Goal: Find specific page/section

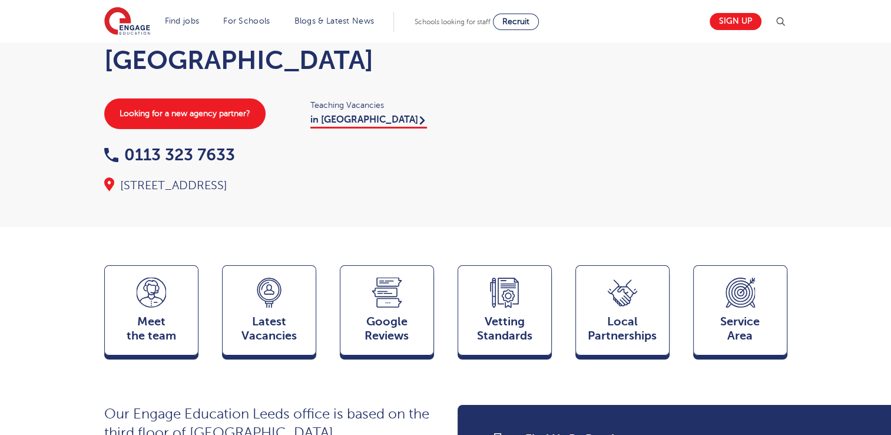
scroll to position [141, 0]
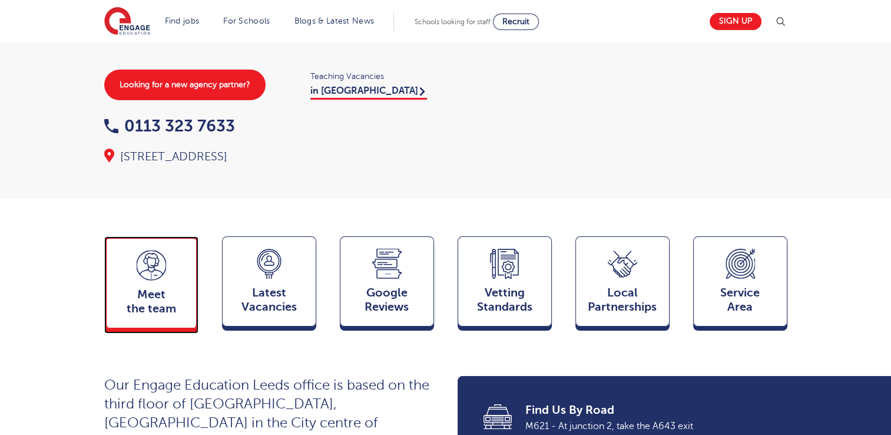
click at [155, 256] on icon at bounding box center [151, 264] width 29 height 29
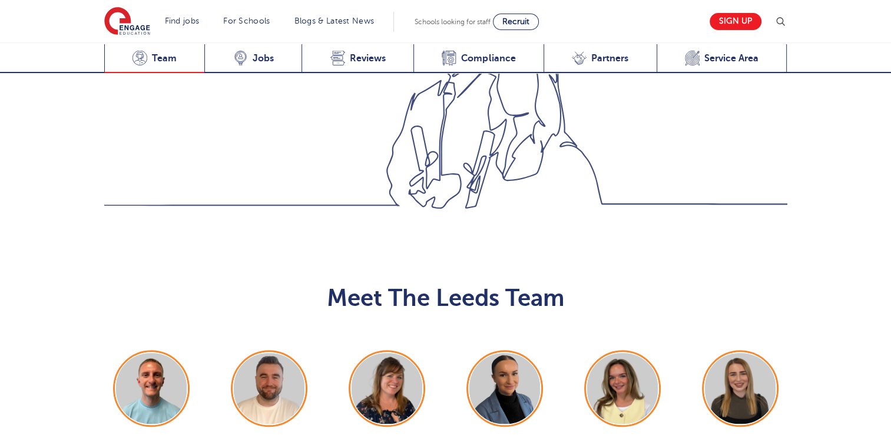
scroll to position [1285, 0]
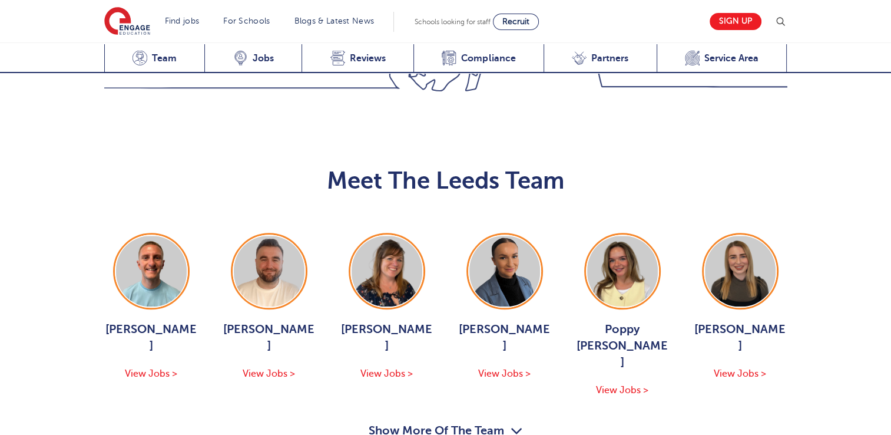
click at [511, 421] on icon "button" at bounding box center [517, 430] width 12 height 19
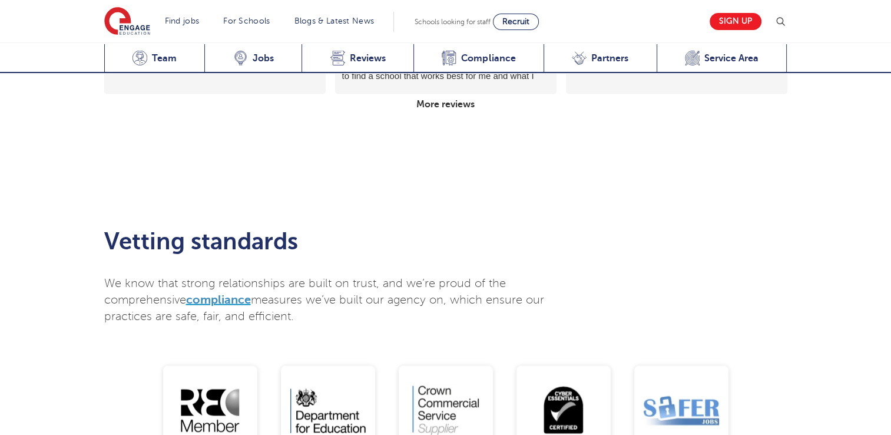
scroll to position [2298, 0]
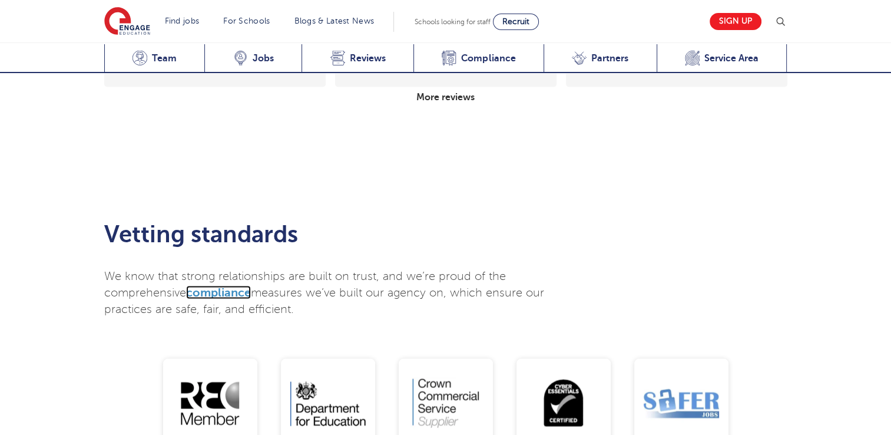
click at [230, 286] on span "compliance" at bounding box center [218, 293] width 65 height 14
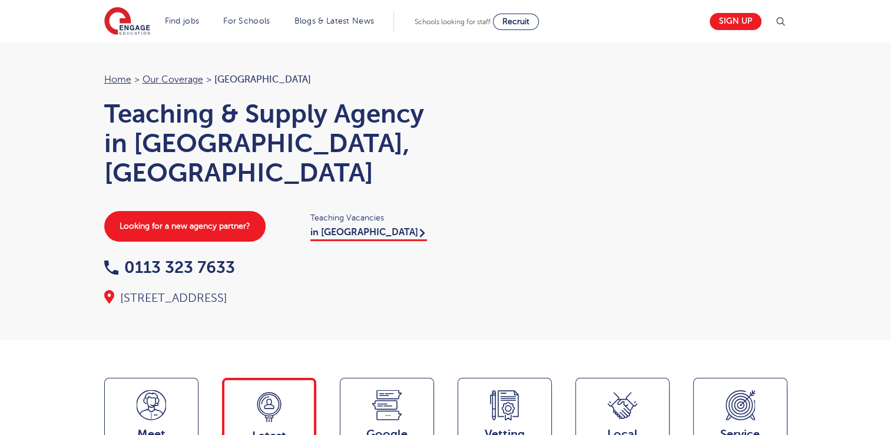
scroll to position [0, 0]
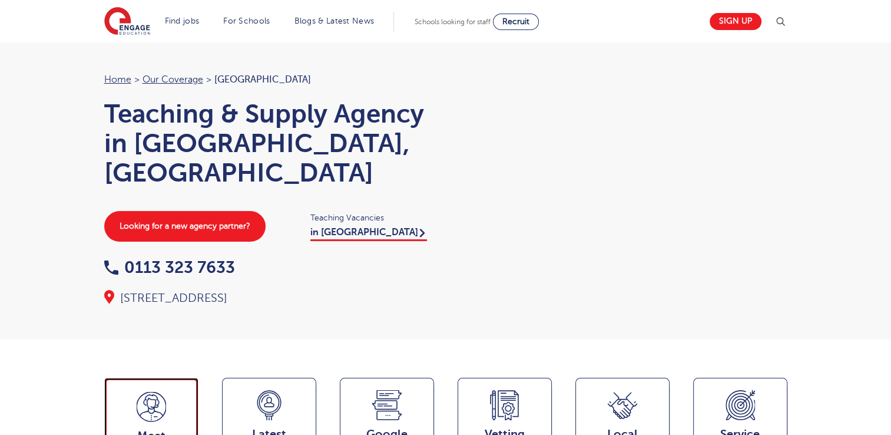
click at [164, 396] on icon at bounding box center [151, 407] width 29 height 30
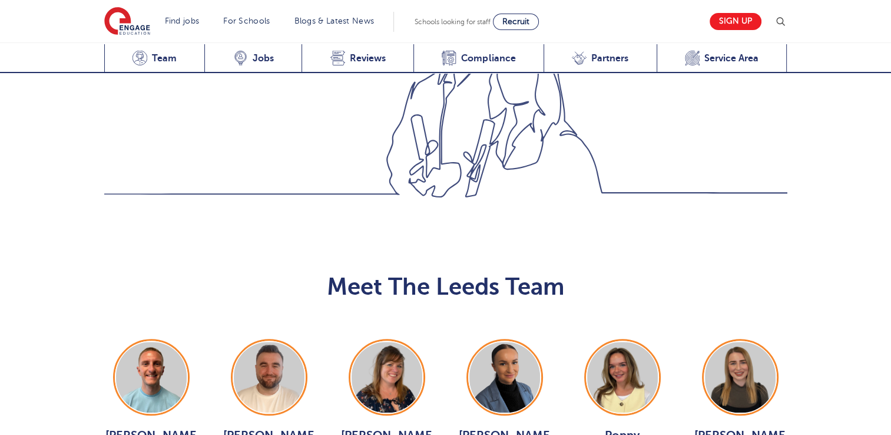
scroll to position [1291, 0]
